Goal: Task Accomplishment & Management: Manage account settings

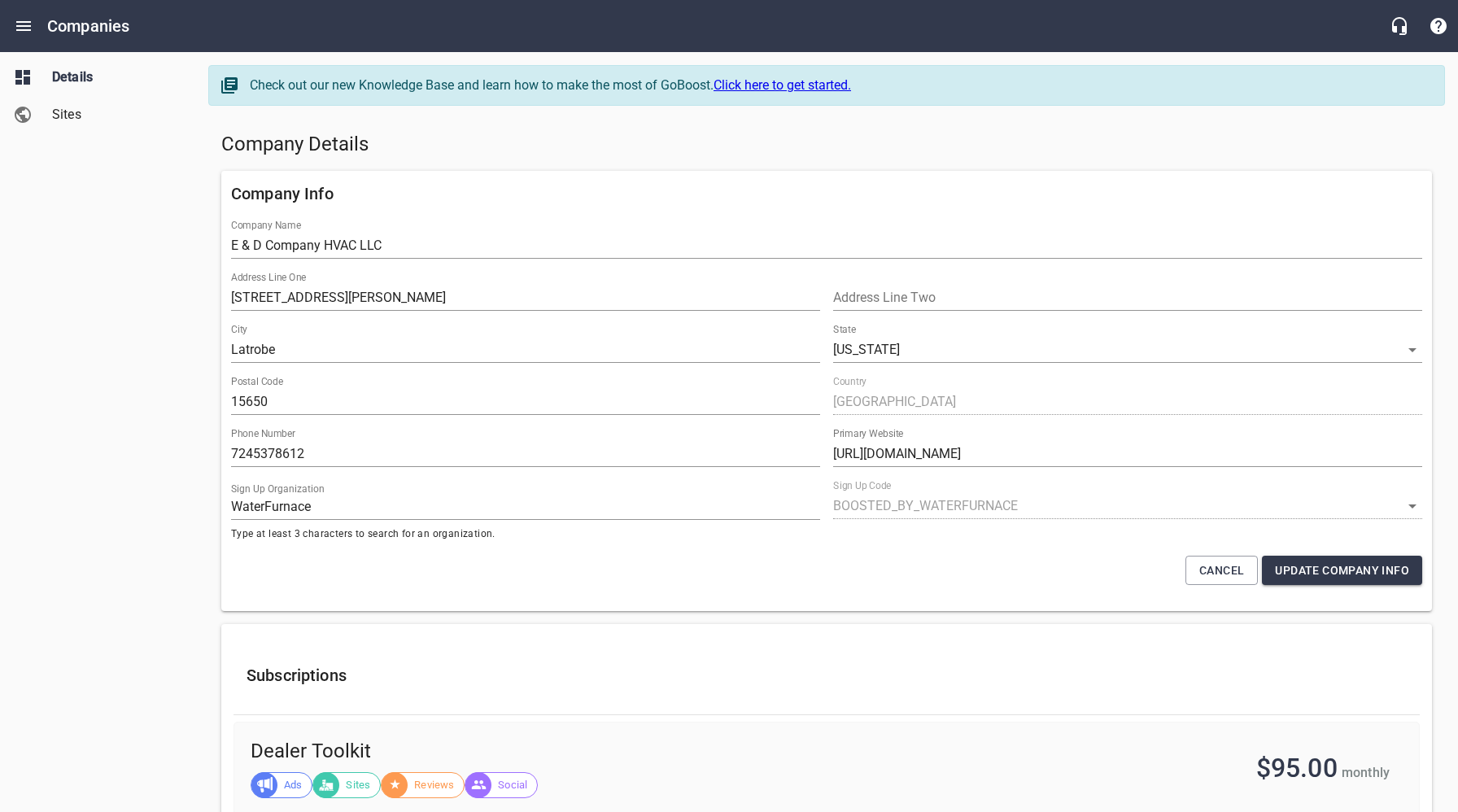
select select "[US_STATE]"
select select "5"
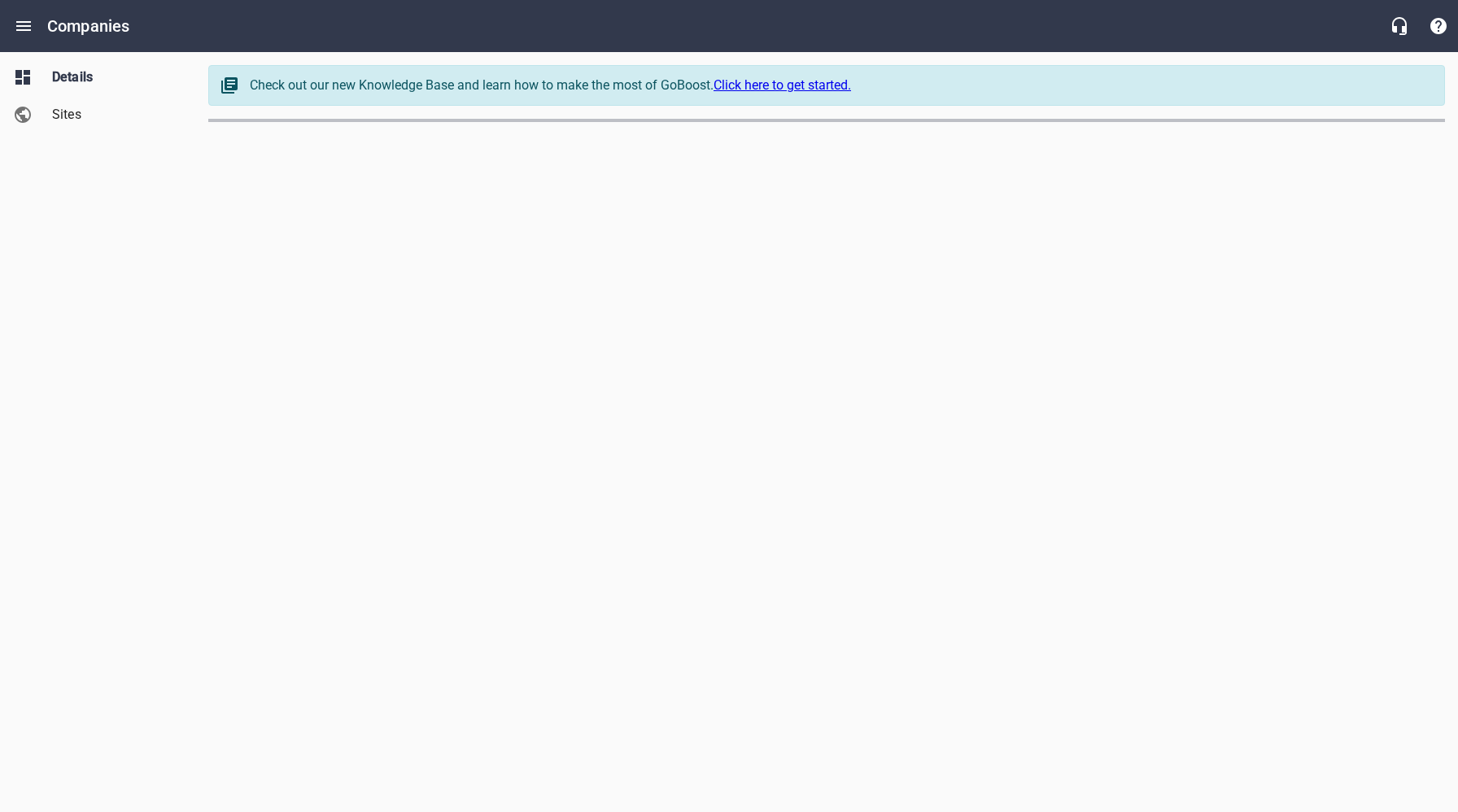
select select "[US_STATE]"
select select "62"
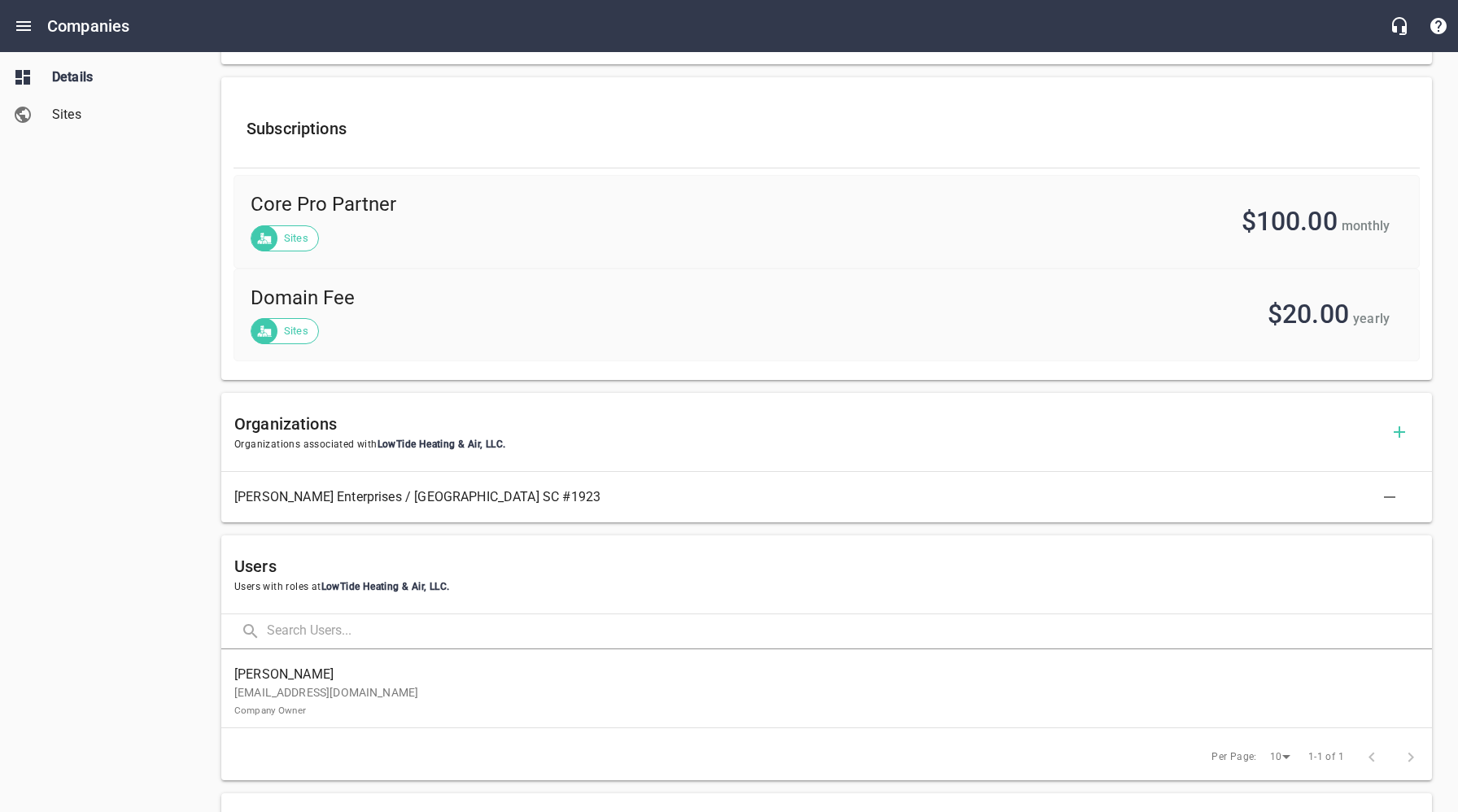
scroll to position [858, 0]
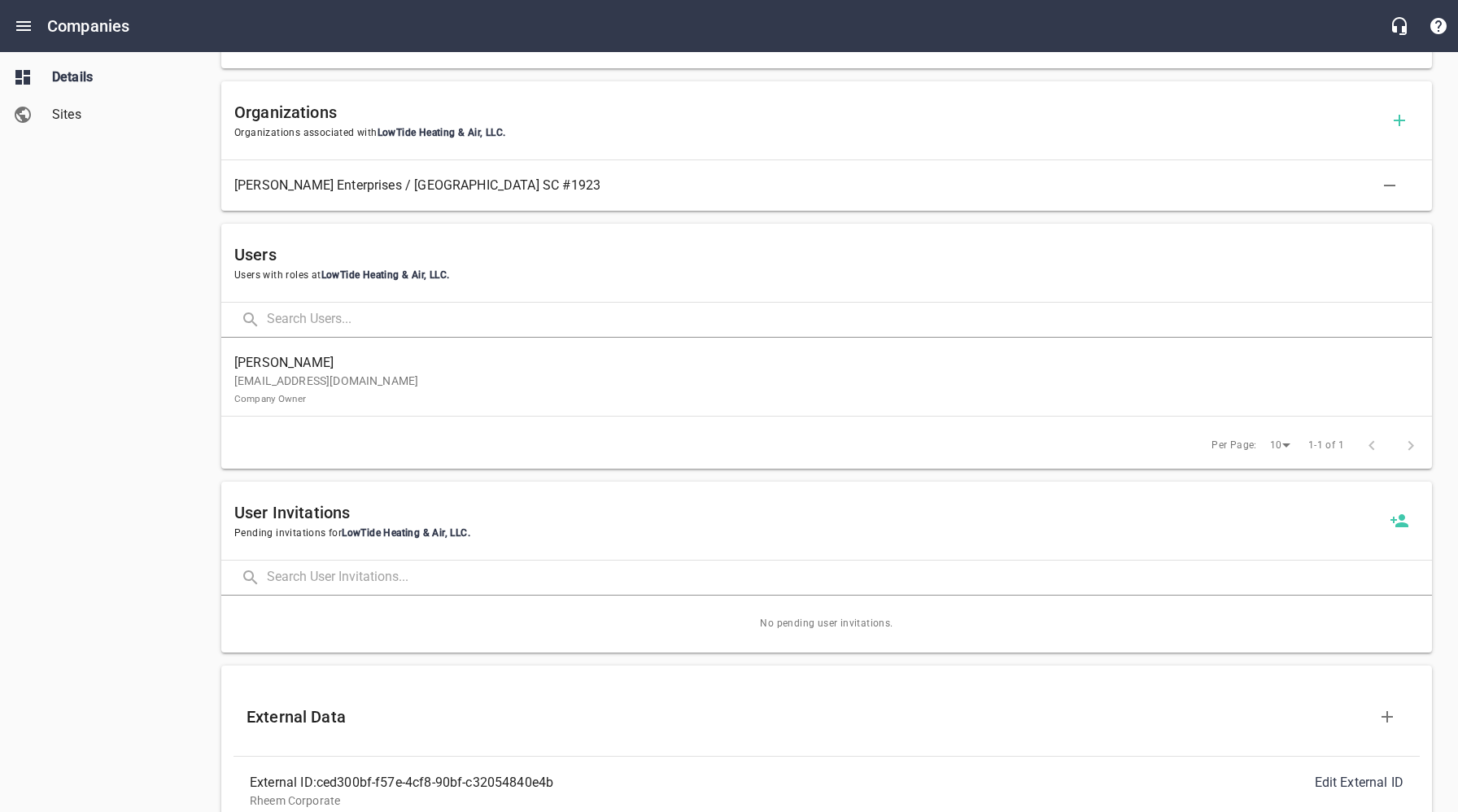
click at [328, 393] on p "[EMAIL_ADDRESS][DOMAIN_NAME] Company Owner" at bounding box center [820, 390] width 1172 height 34
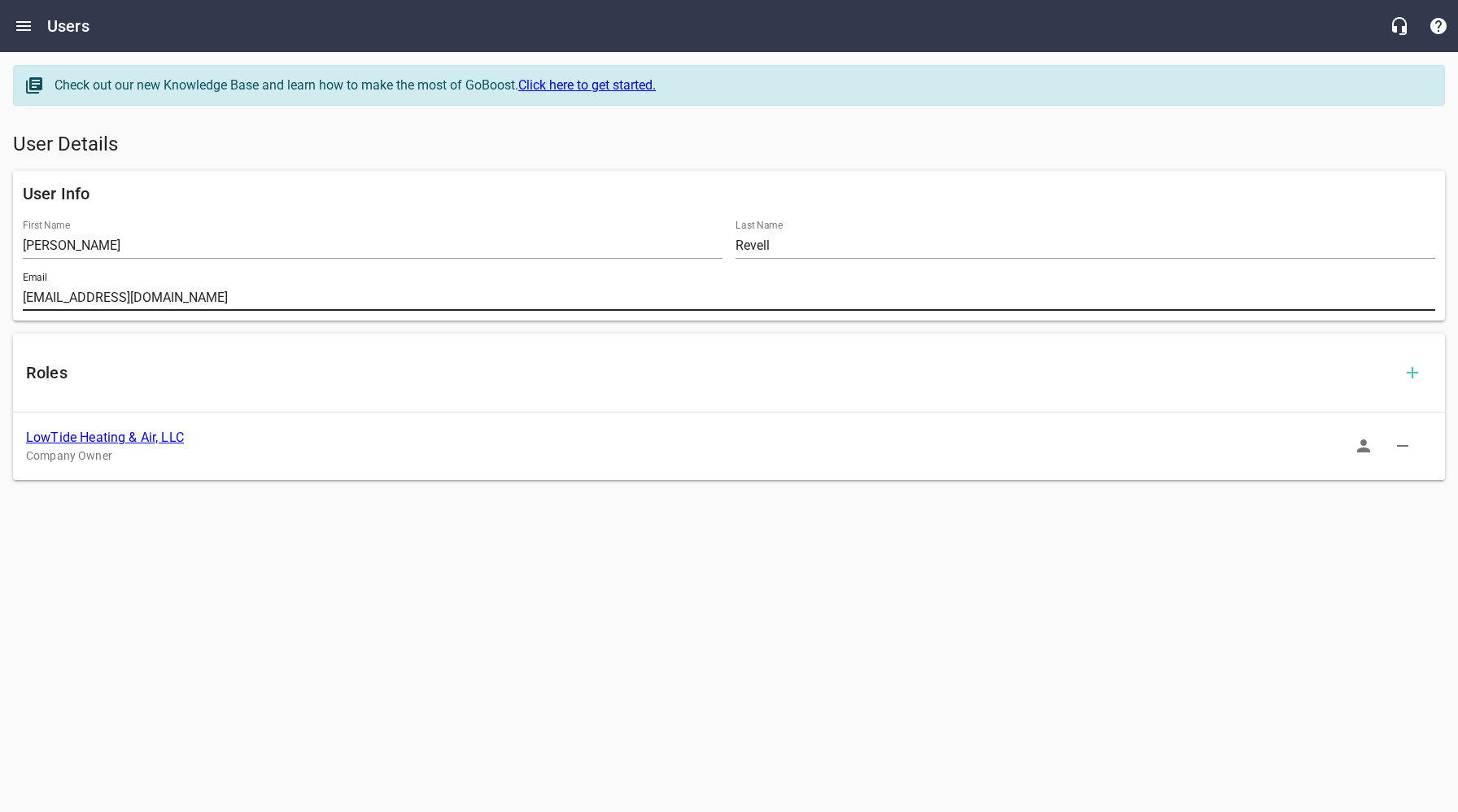
drag, startPoint x: 241, startPoint y: 298, endPoint x: 0, endPoint y: 299, distance: 241.0
click at [1, 298] on div "Check out our new Knowledge Base and learn how to make the most of GoBoost. Cli…" at bounding box center [729, 272] width 1458 height 441
